Goal: Find specific page/section: Find specific page/section

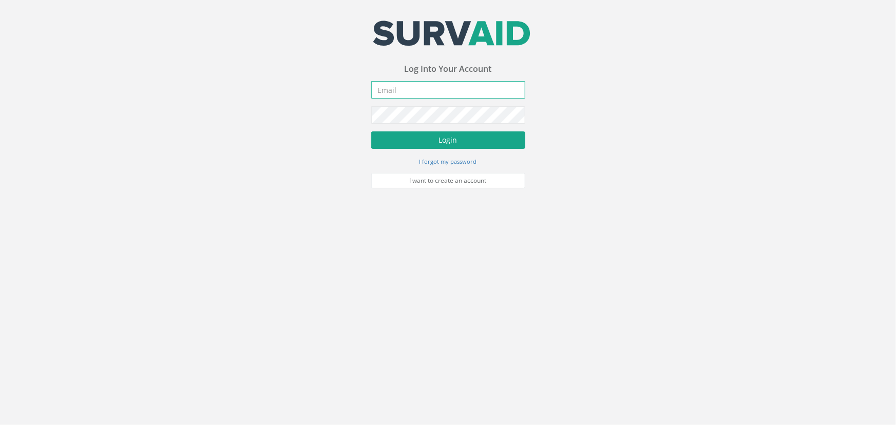
type input "[PERSON_NAME][EMAIL_ADDRESS][PERSON_NAME][DOMAIN_NAME]"
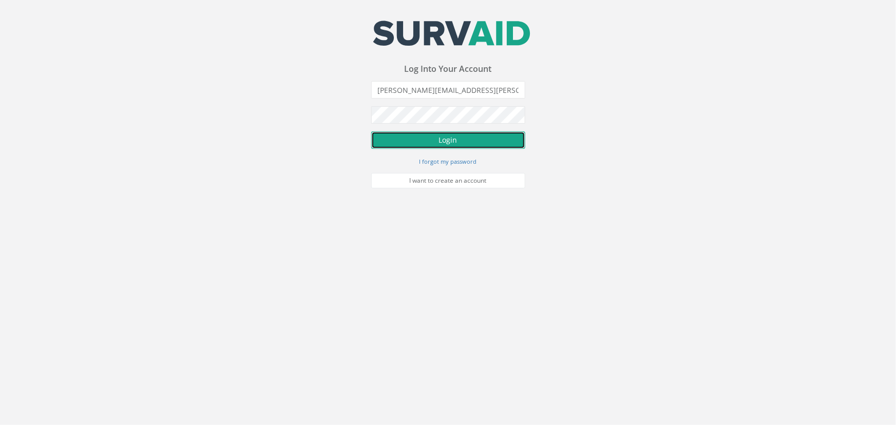
click at [462, 143] on button "Login" at bounding box center [448, 139] width 154 height 17
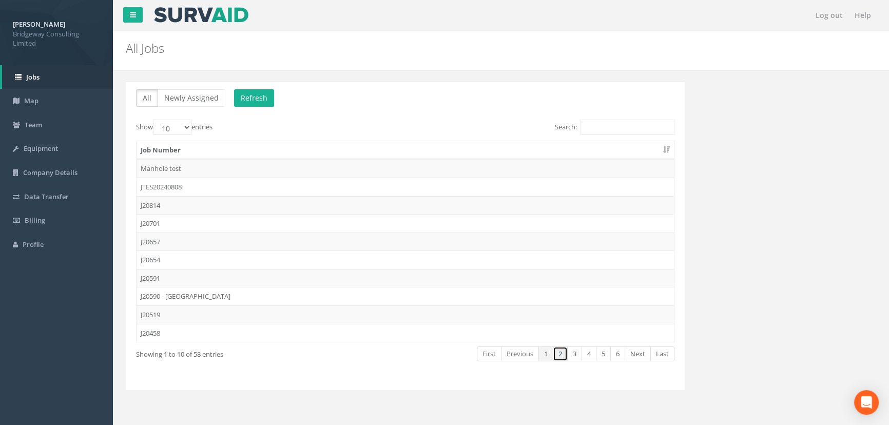
click at [563, 356] on link "2" at bounding box center [560, 354] width 15 height 15
click at [577, 355] on link "3" at bounding box center [574, 354] width 15 height 15
click at [588, 355] on link "4" at bounding box center [589, 354] width 15 height 15
click at [607, 357] on link "5" at bounding box center [603, 354] width 15 height 15
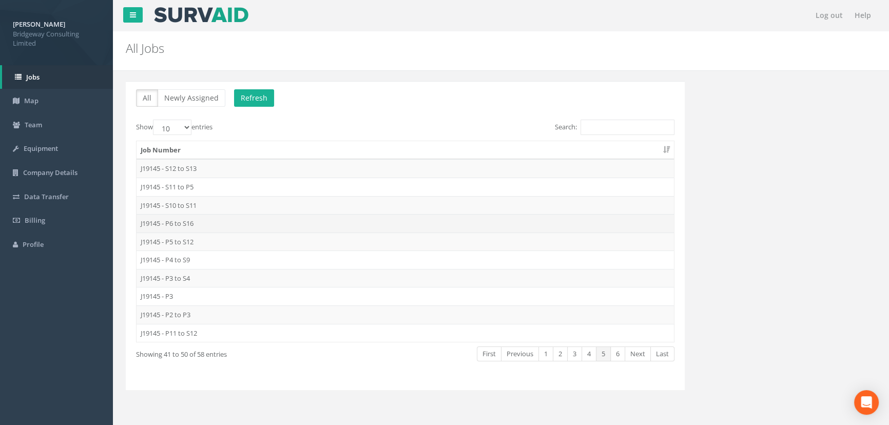
click at [194, 223] on td "J19145 - P6 to S16" at bounding box center [406, 223] width 538 height 18
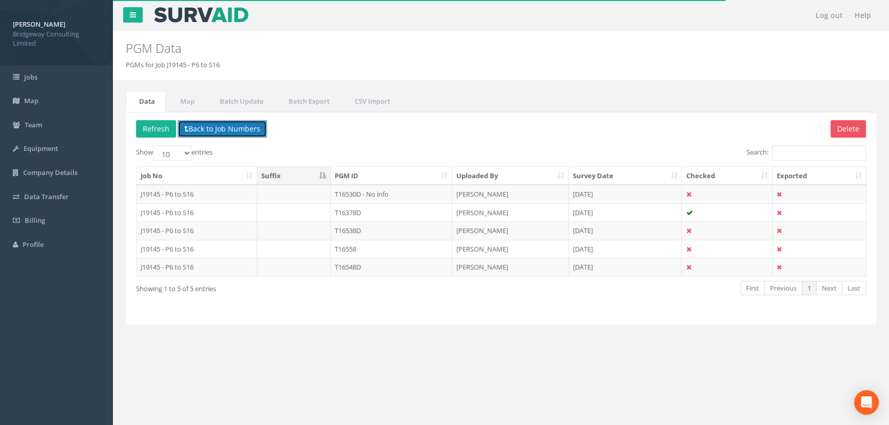
click at [220, 124] on button "Back to Job Numbers" at bounding box center [222, 128] width 89 height 17
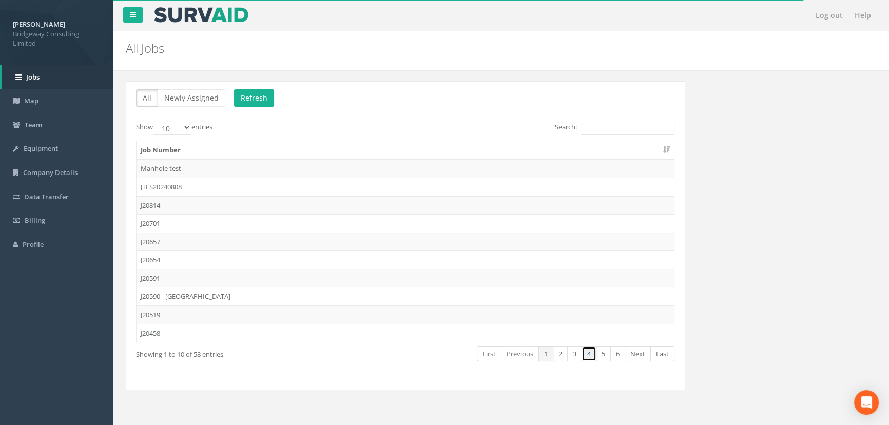
click at [585, 358] on link "4" at bounding box center [589, 354] width 15 height 15
click at [179, 313] on td "J19145 - S14 to P6" at bounding box center [406, 315] width 538 height 18
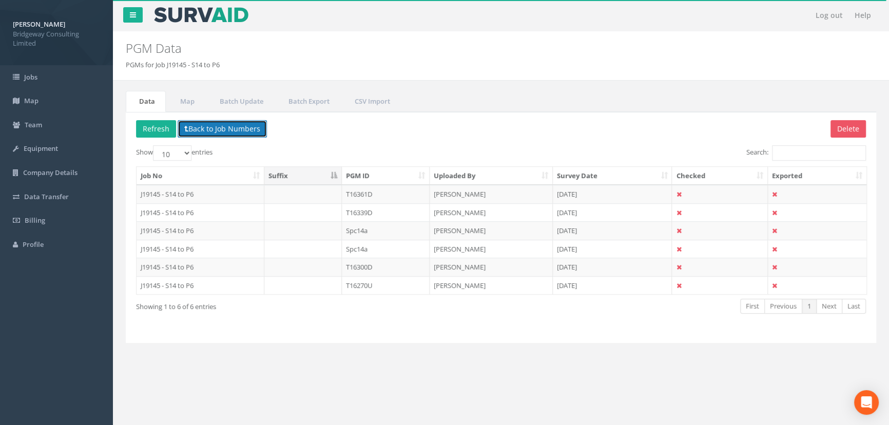
click at [246, 130] on button "Back to Job Numbers" at bounding box center [222, 128] width 89 height 17
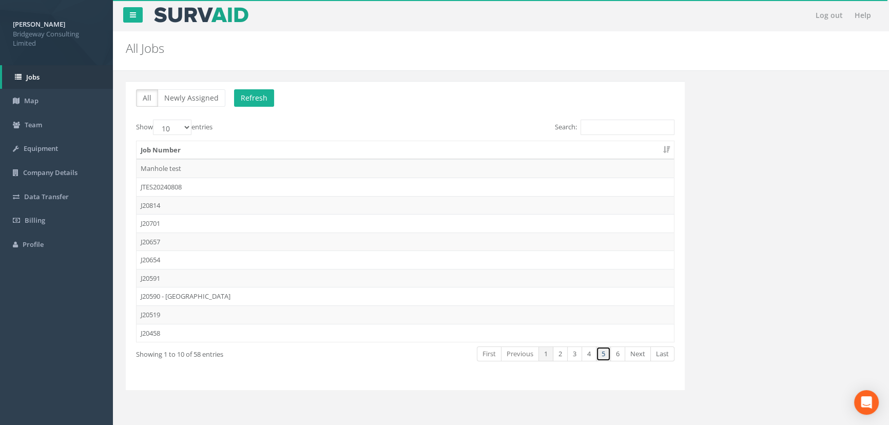
click at [598, 355] on link "5" at bounding box center [603, 354] width 15 height 15
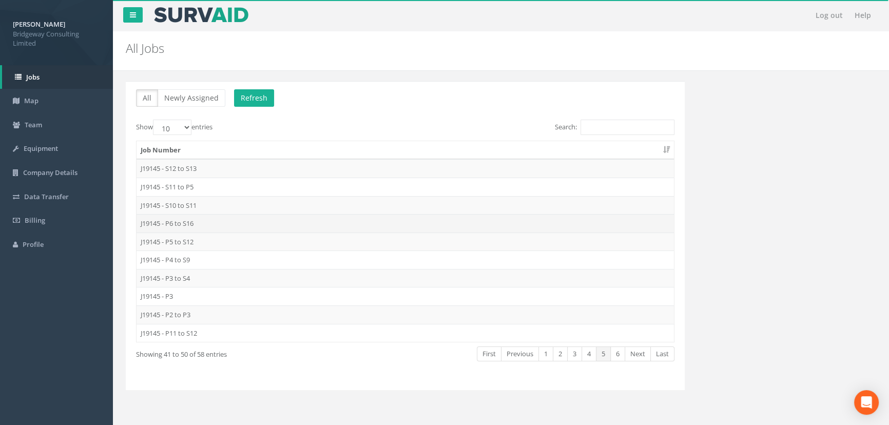
click at [204, 220] on td "J19145 - P6 to S16" at bounding box center [406, 223] width 538 height 18
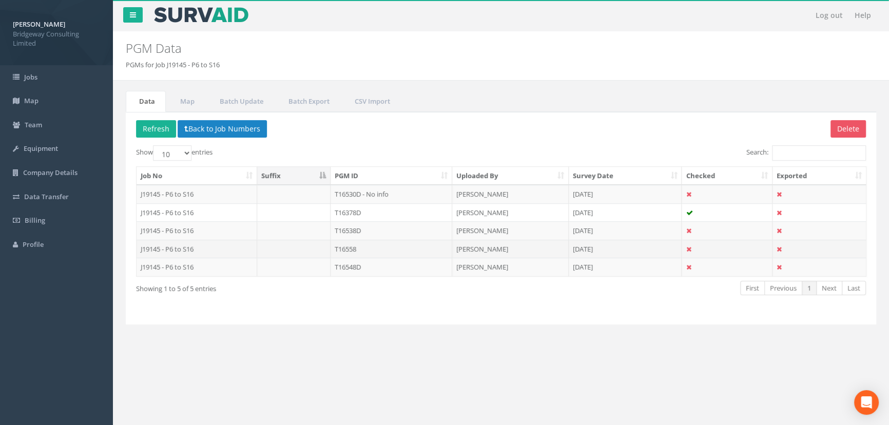
click at [363, 246] on td "T16558" at bounding box center [392, 249] width 122 height 18
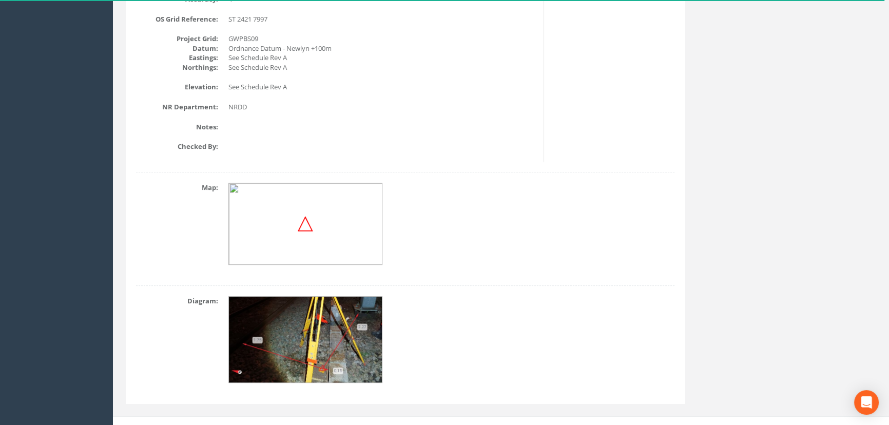
scroll to position [347, 0]
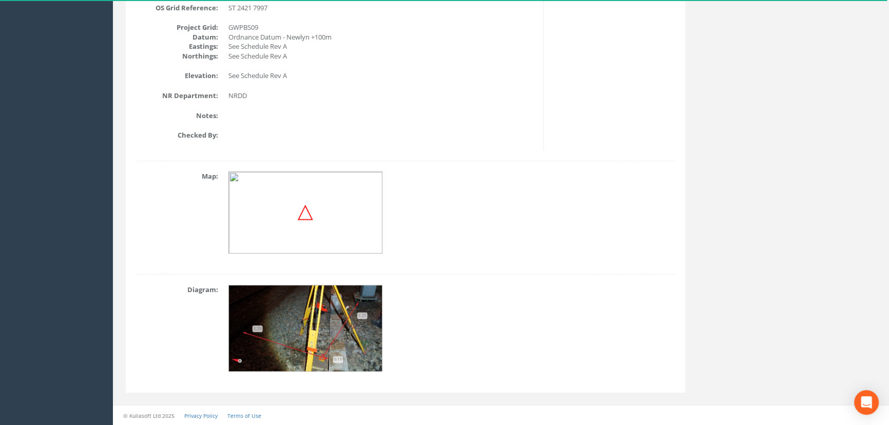
click at [322, 343] on img at bounding box center [306, 329] width 154 height 87
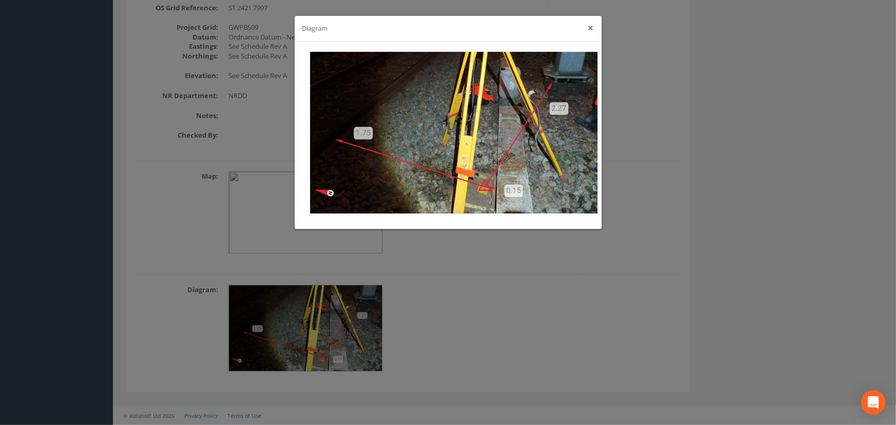
click at [591, 27] on button "×" at bounding box center [591, 28] width 6 height 11
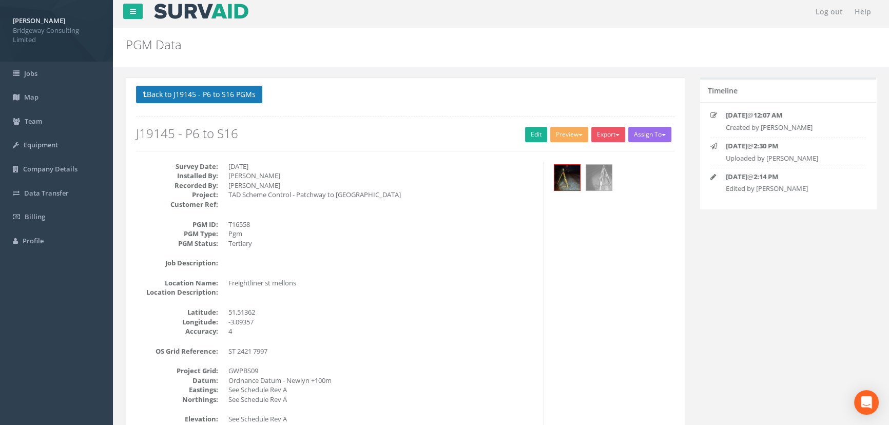
scroll to position [0, 0]
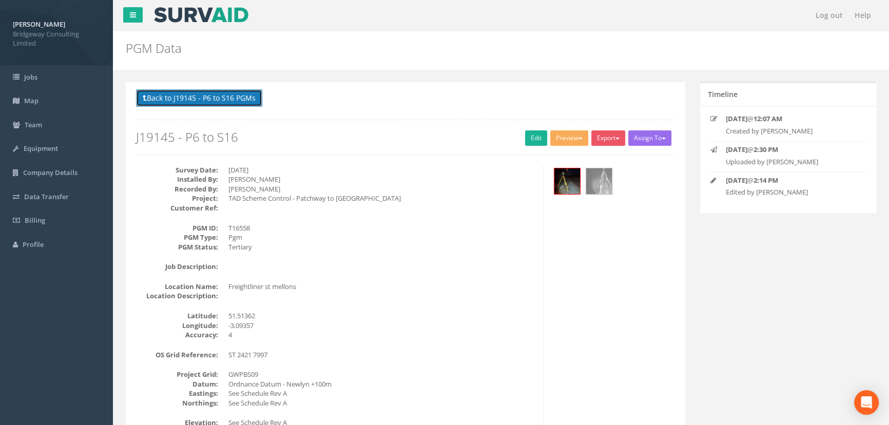
click at [195, 100] on button "Back to J19145 - P6 to S16 PGMs" at bounding box center [199, 97] width 126 height 17
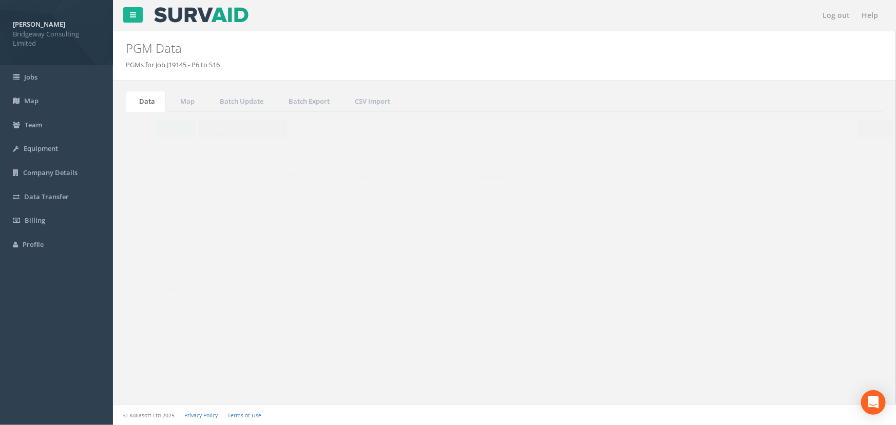
click at [365, 250] on td "T16558" at bounding box center [392, 249] width 122 height 18
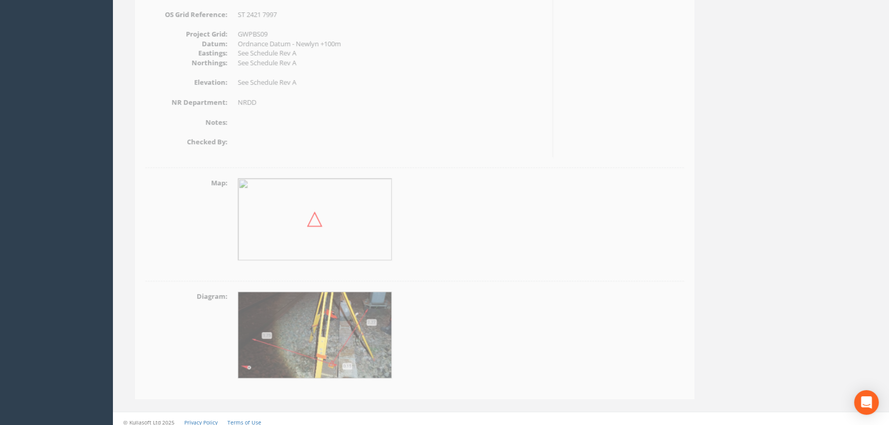
scroll to position [347, 0]
